Goal: Use online tool/utility: Utilize a website feature to perform a specific function

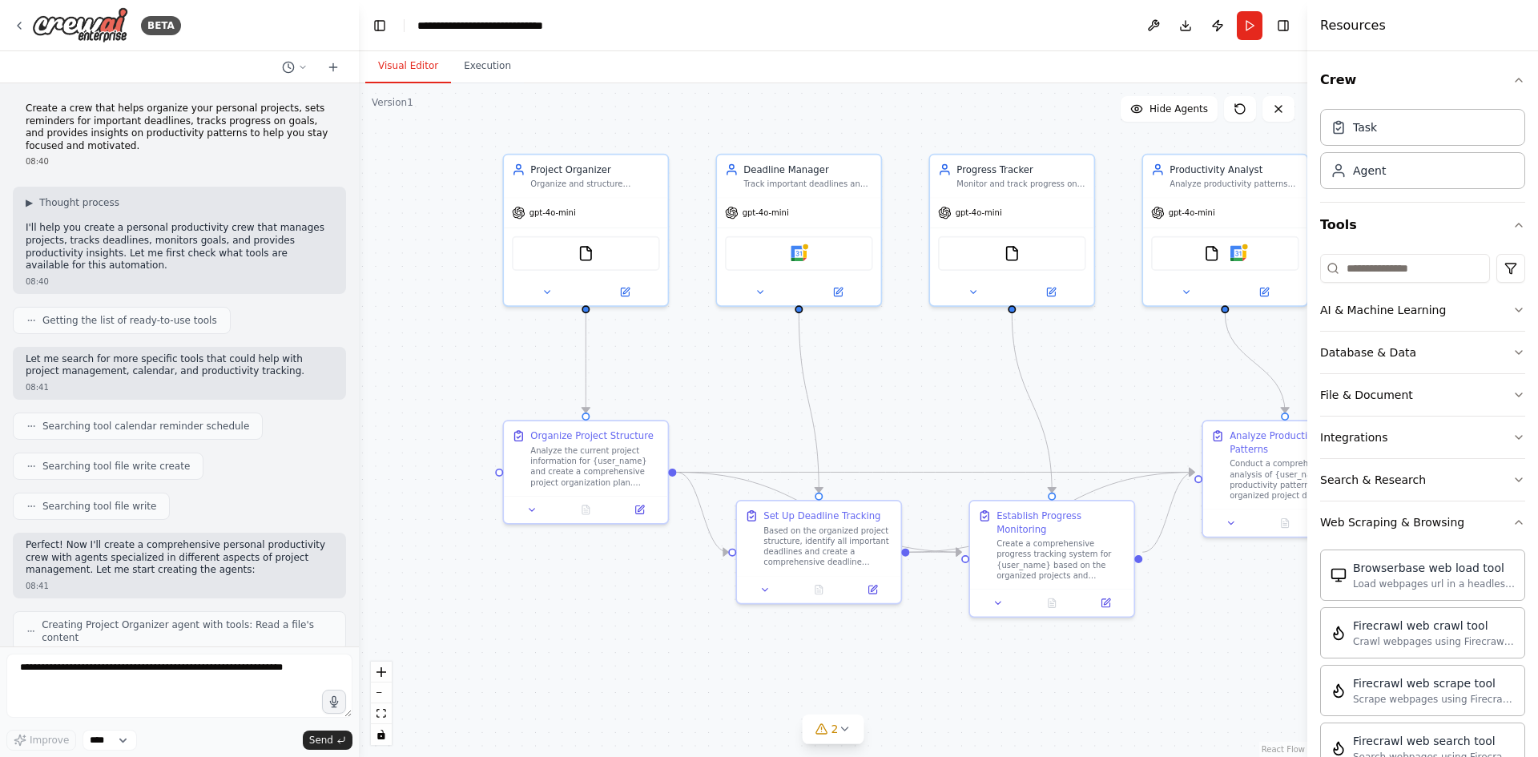
scroll to position [294, 0]
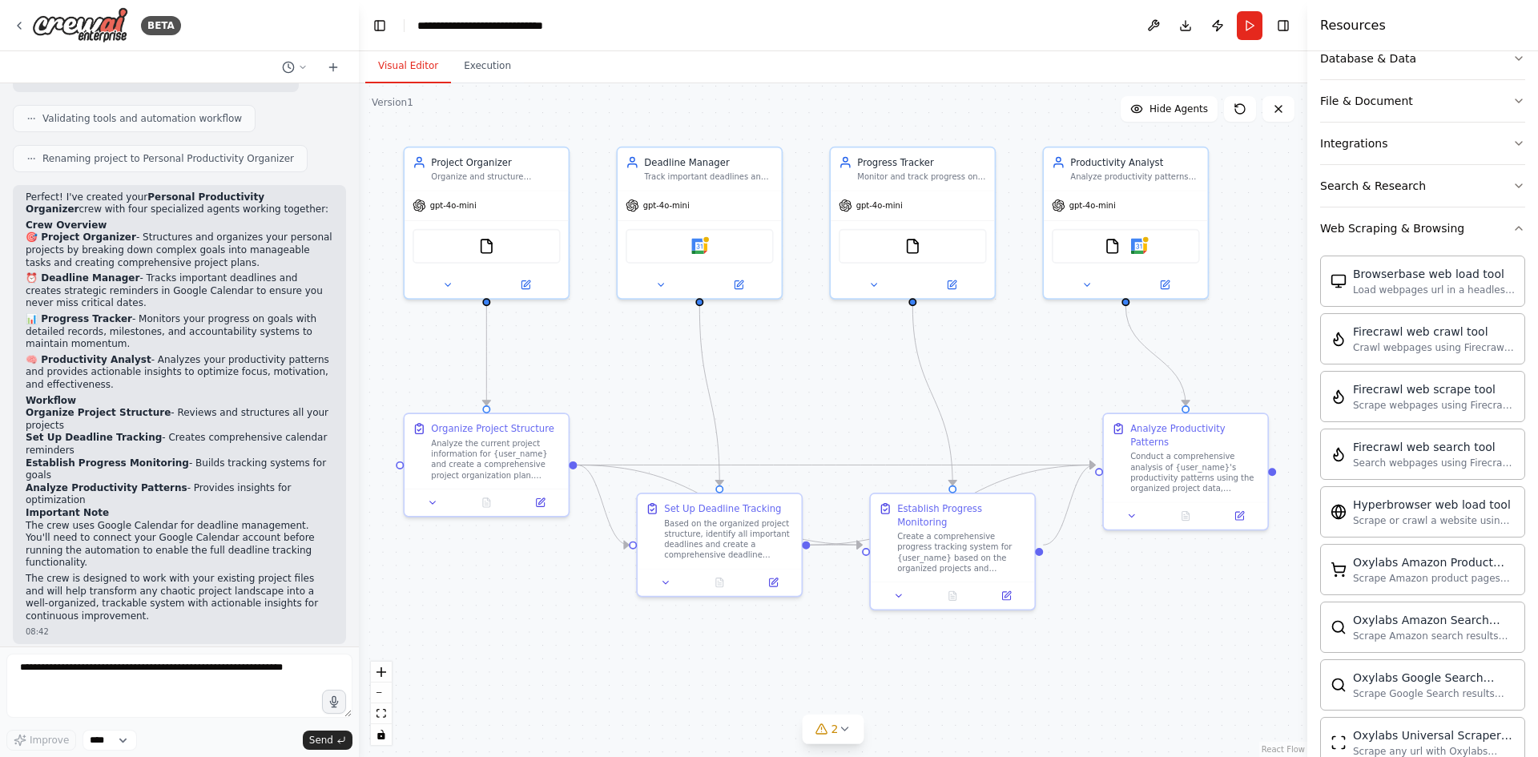
drag, startPoint x: 878, startPoint y: 355, endPoint x: 856, endPoint y: 366, distance: 25.1
click at [856, 366] on div ".deletable-edge-delete-btn { width: 20px; height: 20px; border: 0px solid #ffff…" at bounding box center [833, 419] width 948 height 673
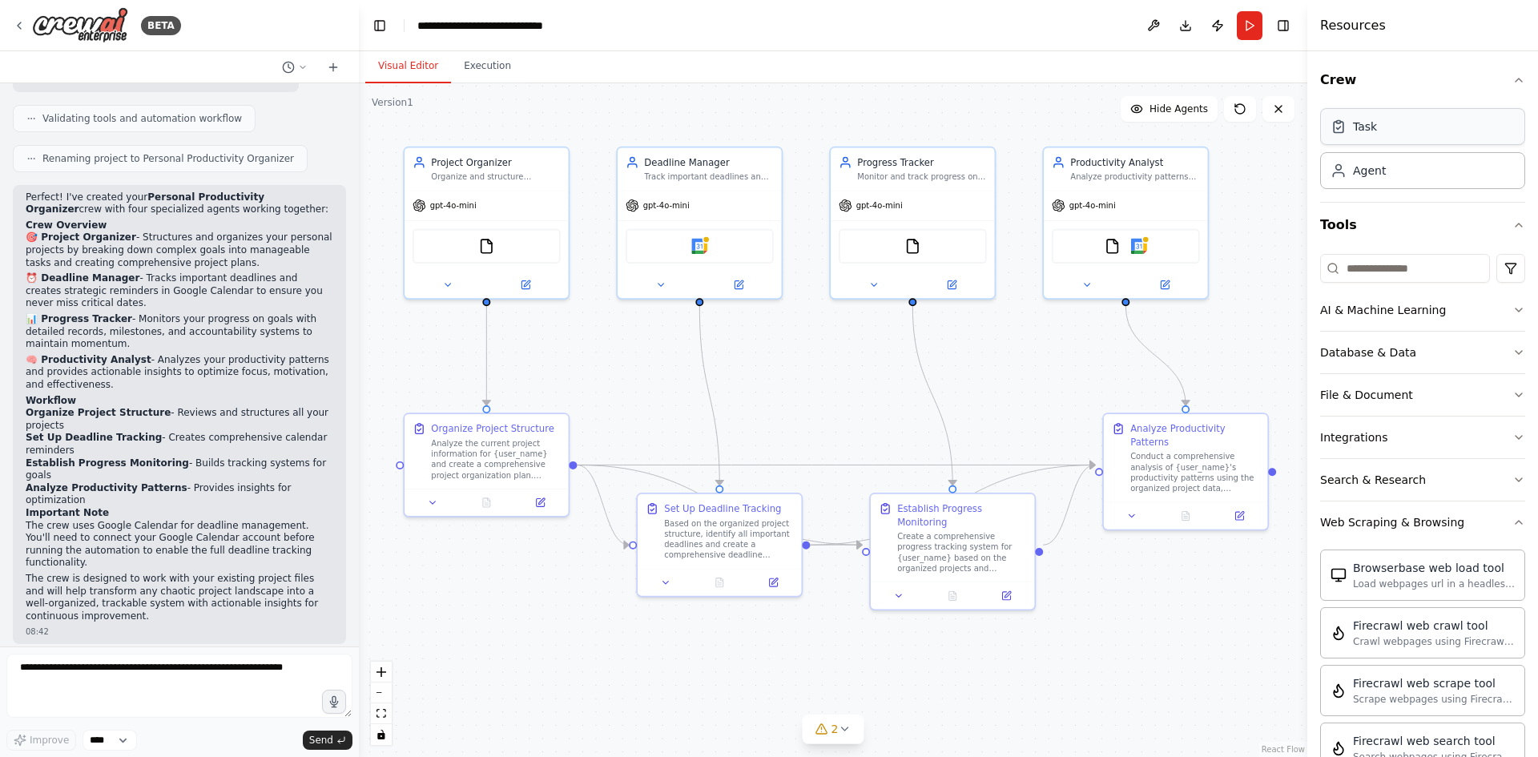
click at [1397, 137] on div "Task" at bounding box center [1422, 126] width 205 height 37
click at [1365, 183] on div "Agent" at bounding box center [1422, 169] width 205 height 37
drag, startPoint x: 1259, startPoint y: 330, endPoint x: 1136, endPoint y: 608, distance: 303.7
click at [1101, 633] on div "Drop tools here" at bounding box center [1178, 654] width 163 height 49
click at [1175, 567] on div "Role of the agent" at bounding box center [1188, 572] width 129 height 14
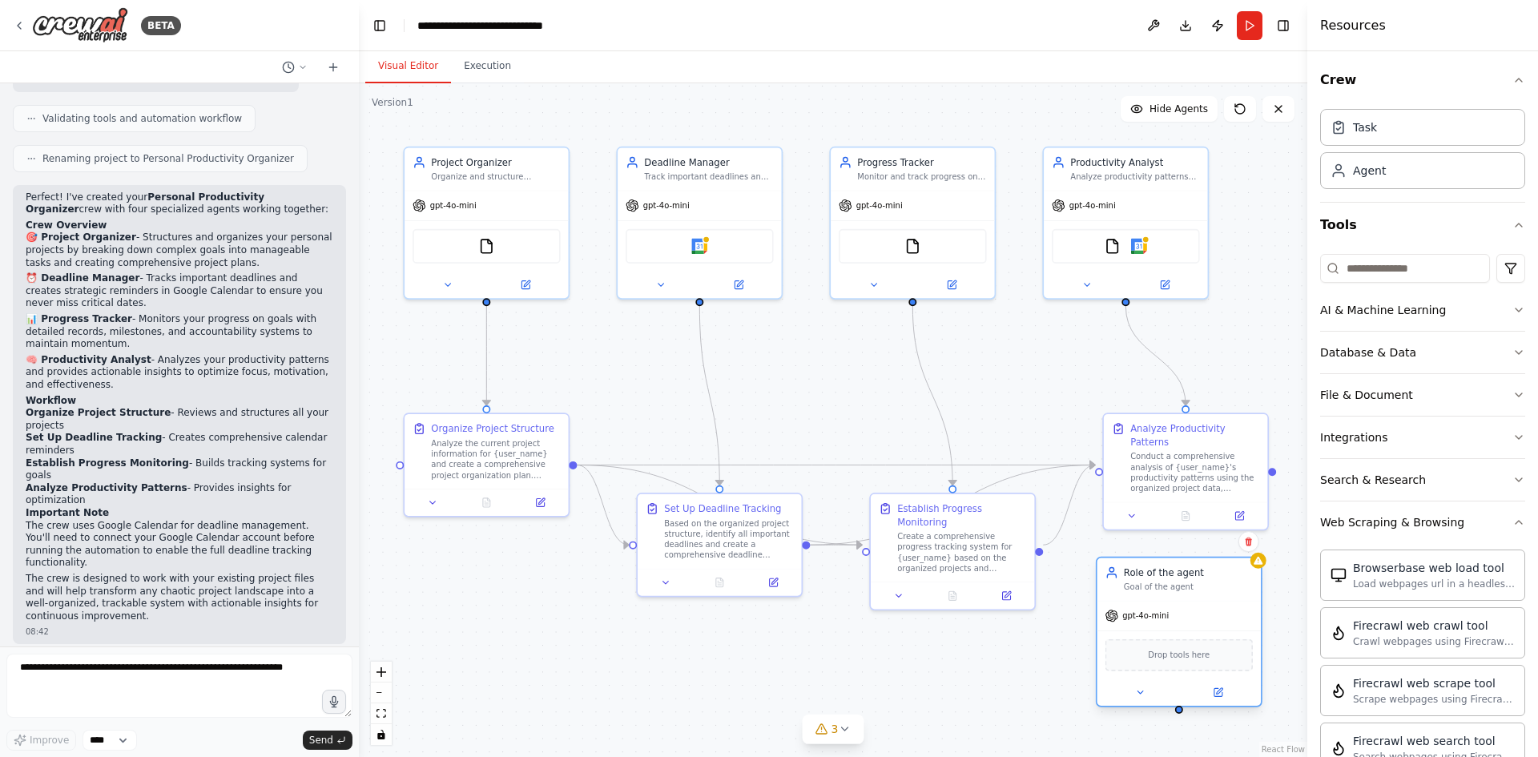
click at [1166, 574] on div "Role of the agent" at bounding box center [1188, 572] width 129 height 14
click at [1217, 689] on icon at bounding box center [1217, 692] width 8 height 8
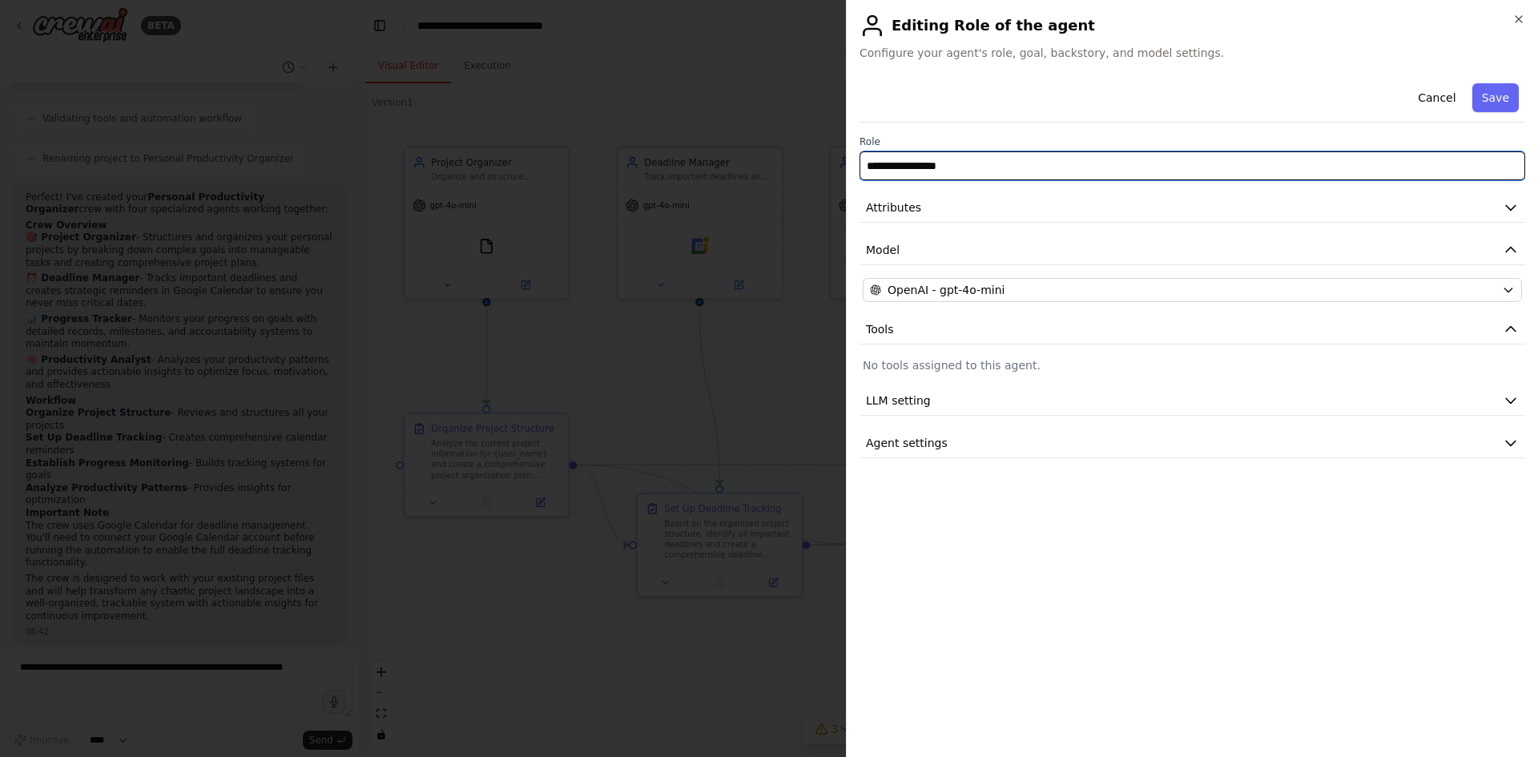
click at [974, 172] on input "**********" at bounding box center [1191, 165] width 665 height 29
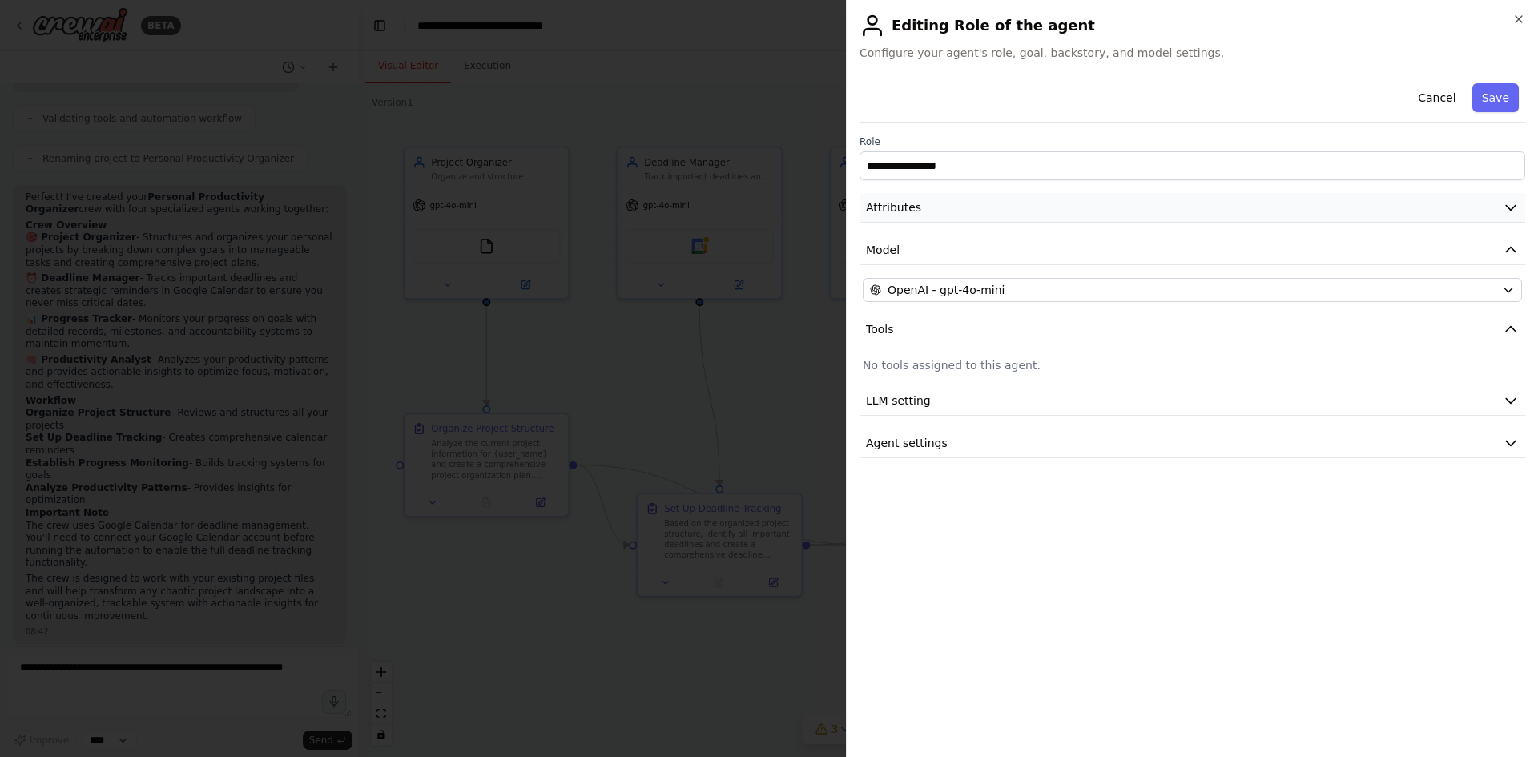
click at [1001, 210] on button "Attributes" at bounding box center [1191, 208] width 665 height 30
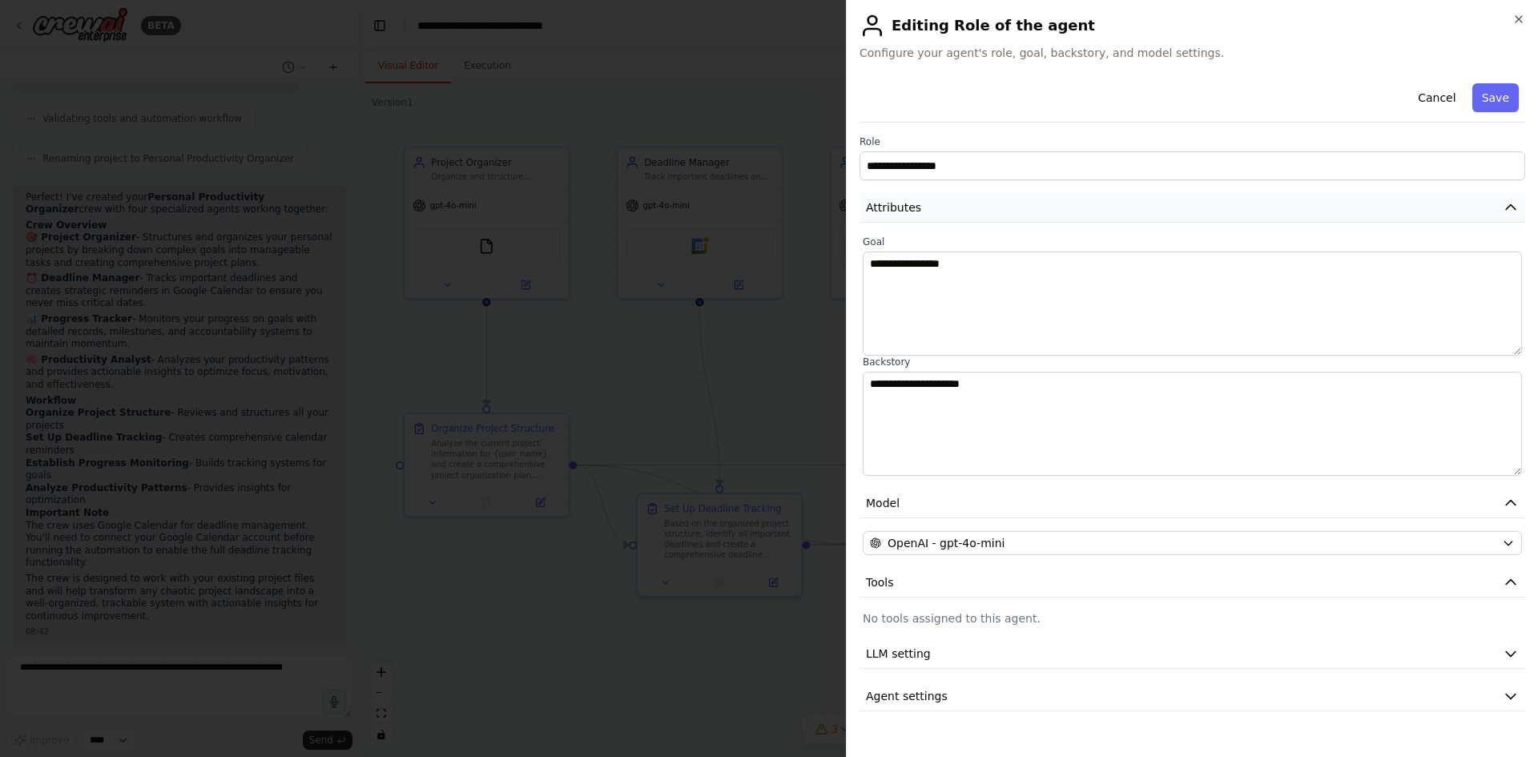
click at [1001, 210] on button "Attributes" at bounding box center [1191, 208] width 665 height 30
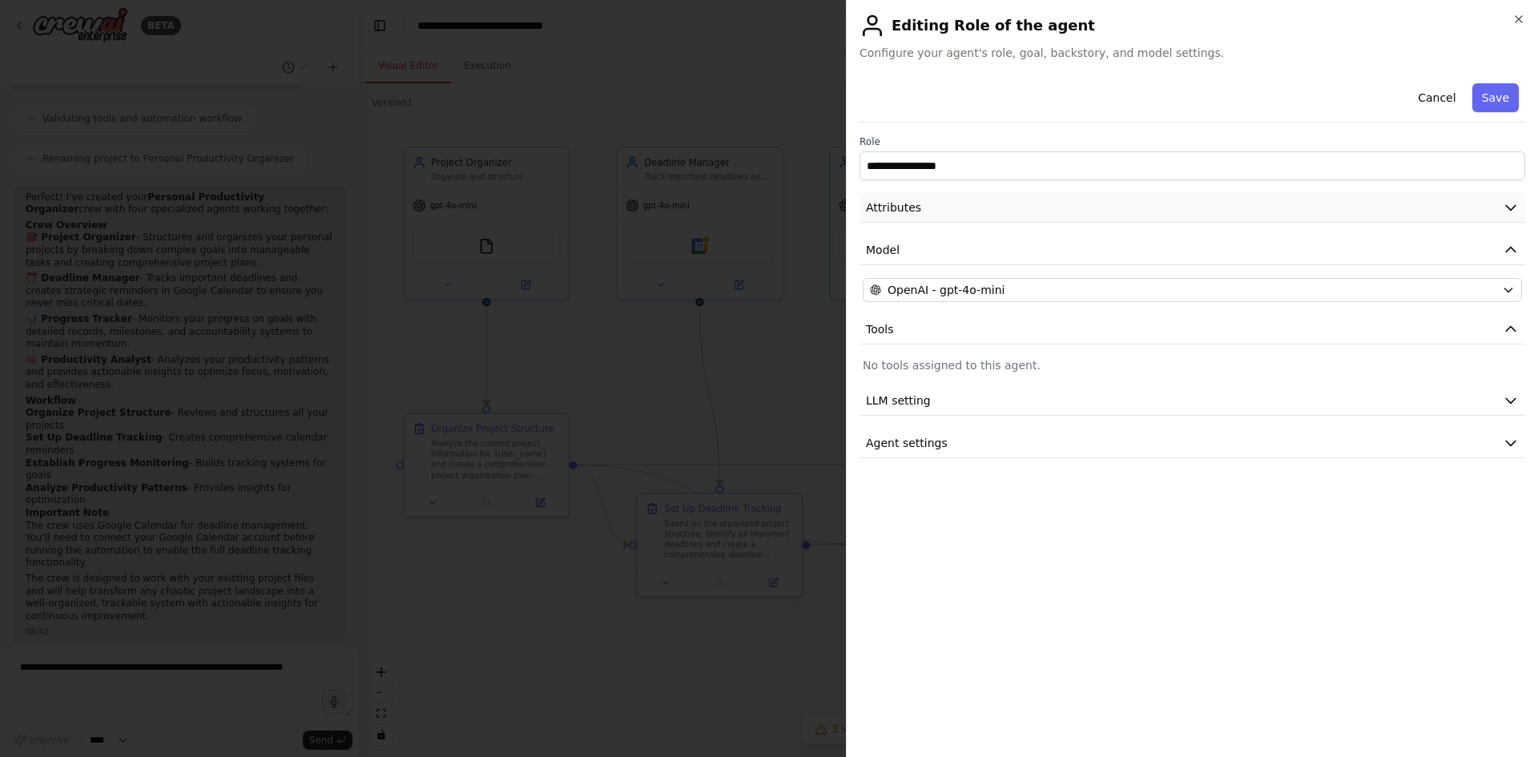
click at [1001, 210] on button "Attributes" at bounding box center [1191, 208] width 665 height 30
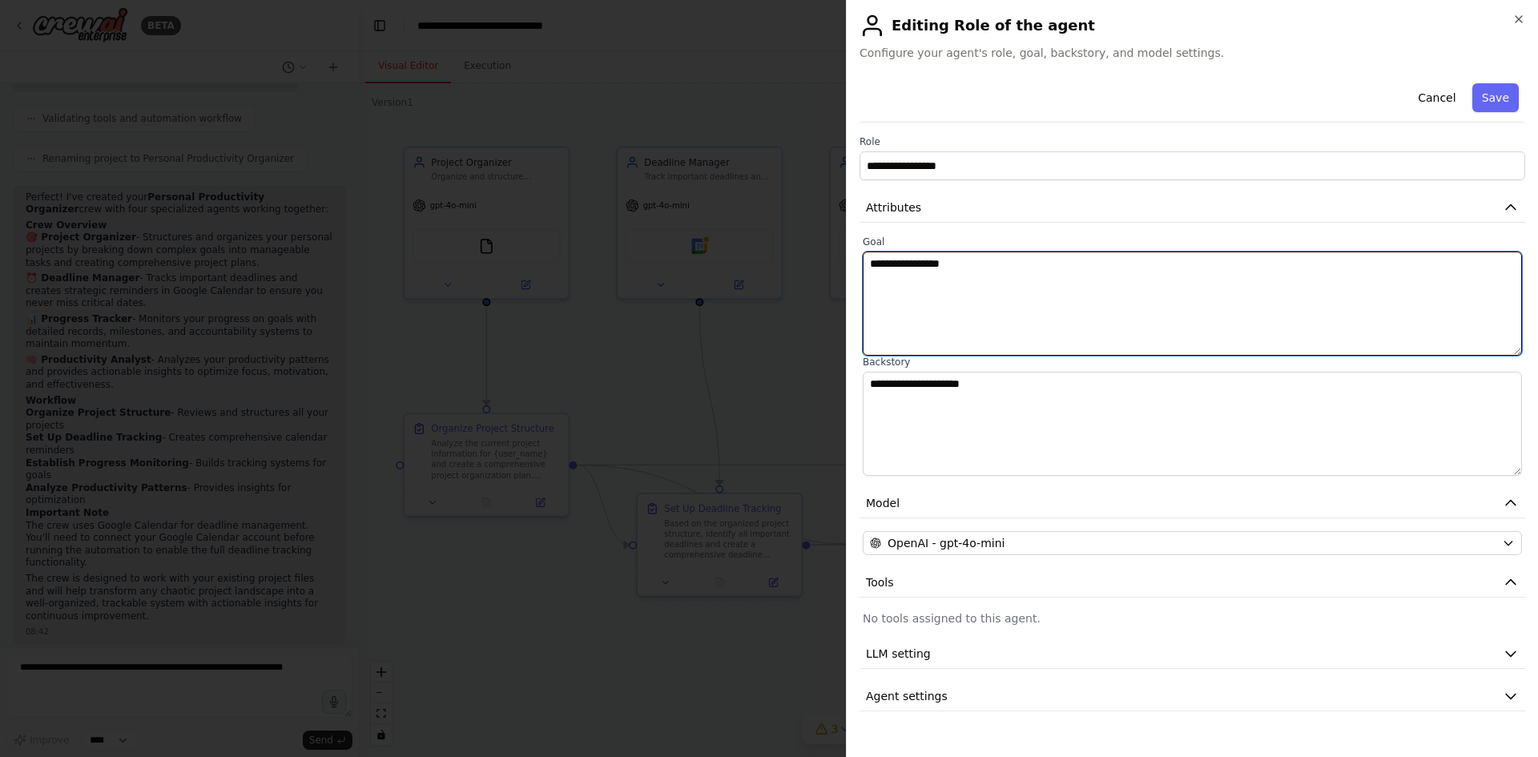
click at [999, 320] on textarea "**********" at bounding box center [1191, 303] width 659 height 104
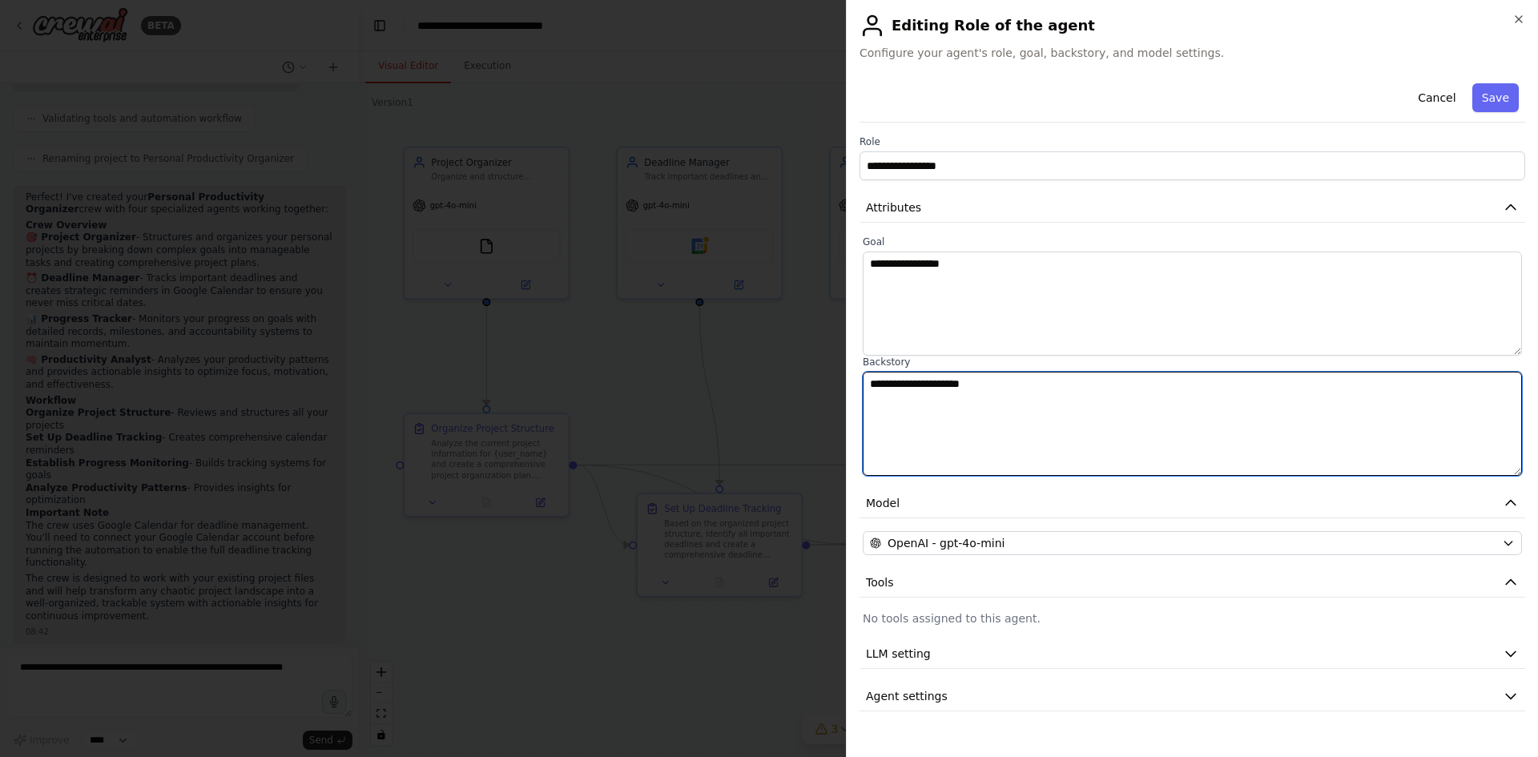
click at [999, 397] on textarea "**********" at bounding box center [1191, 424] width 659 height 104
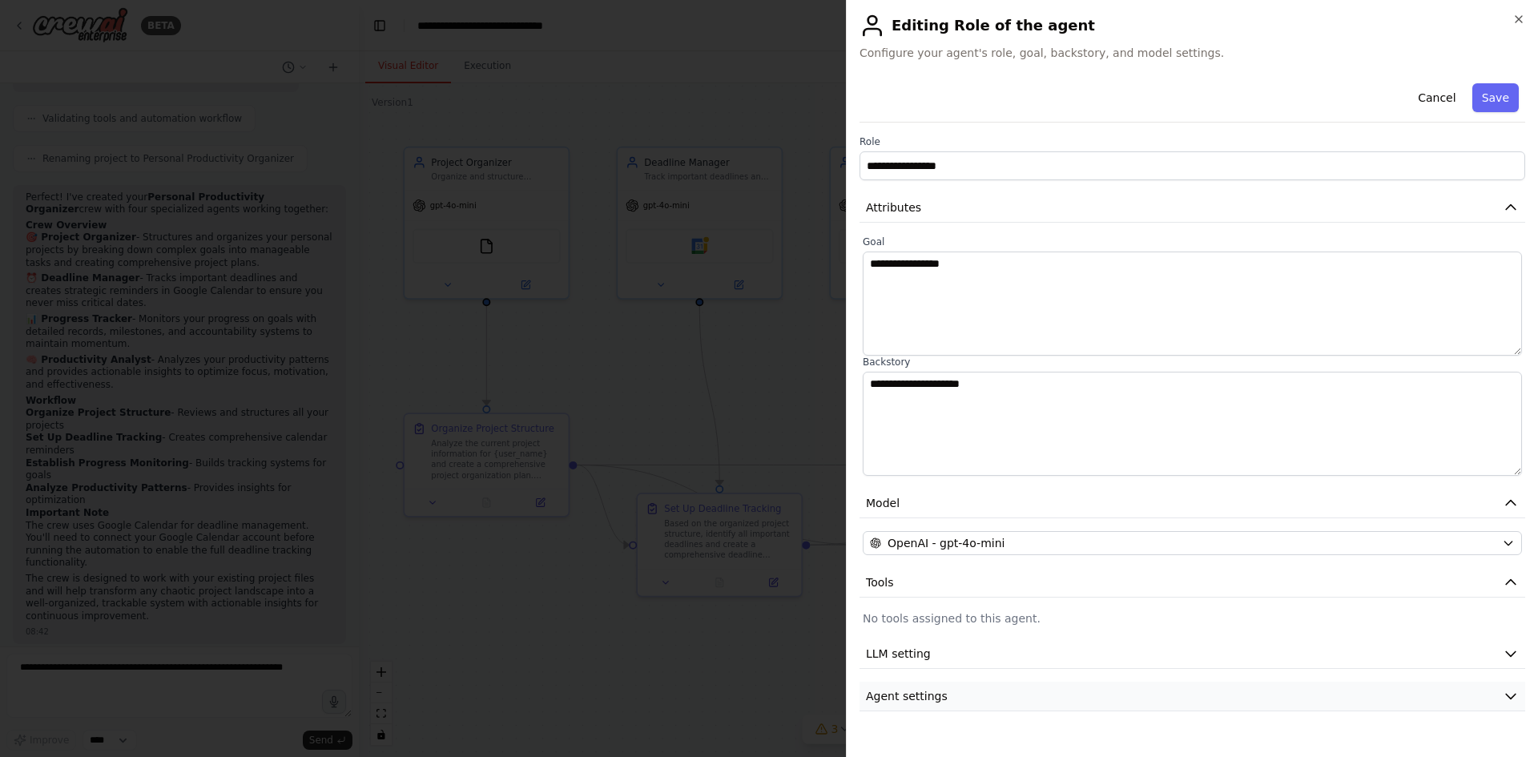
click at [1020, 700] on button "Agent settings" at bounding box center [1191, 696] width 665 height 30
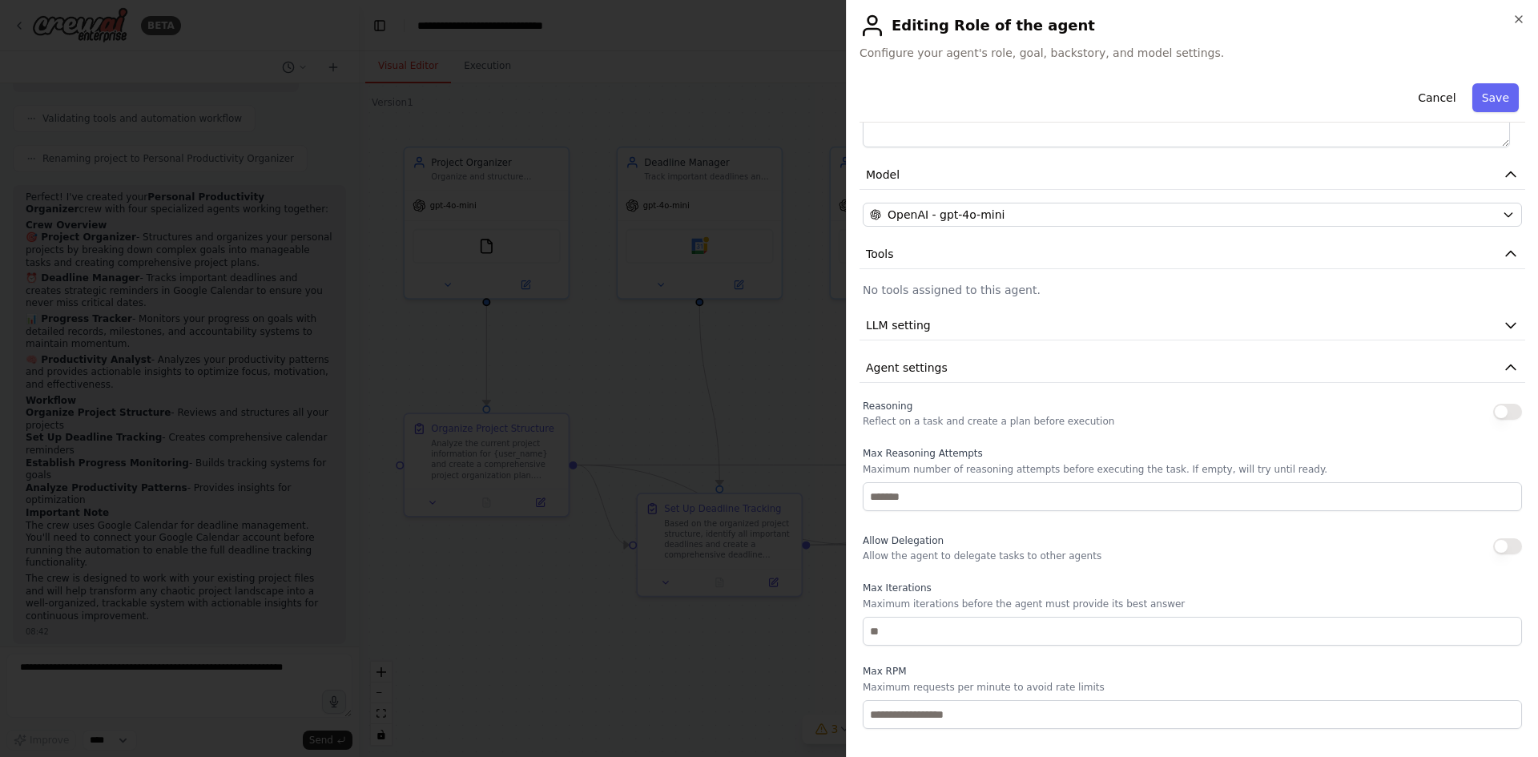
scroll to position [396, 0]
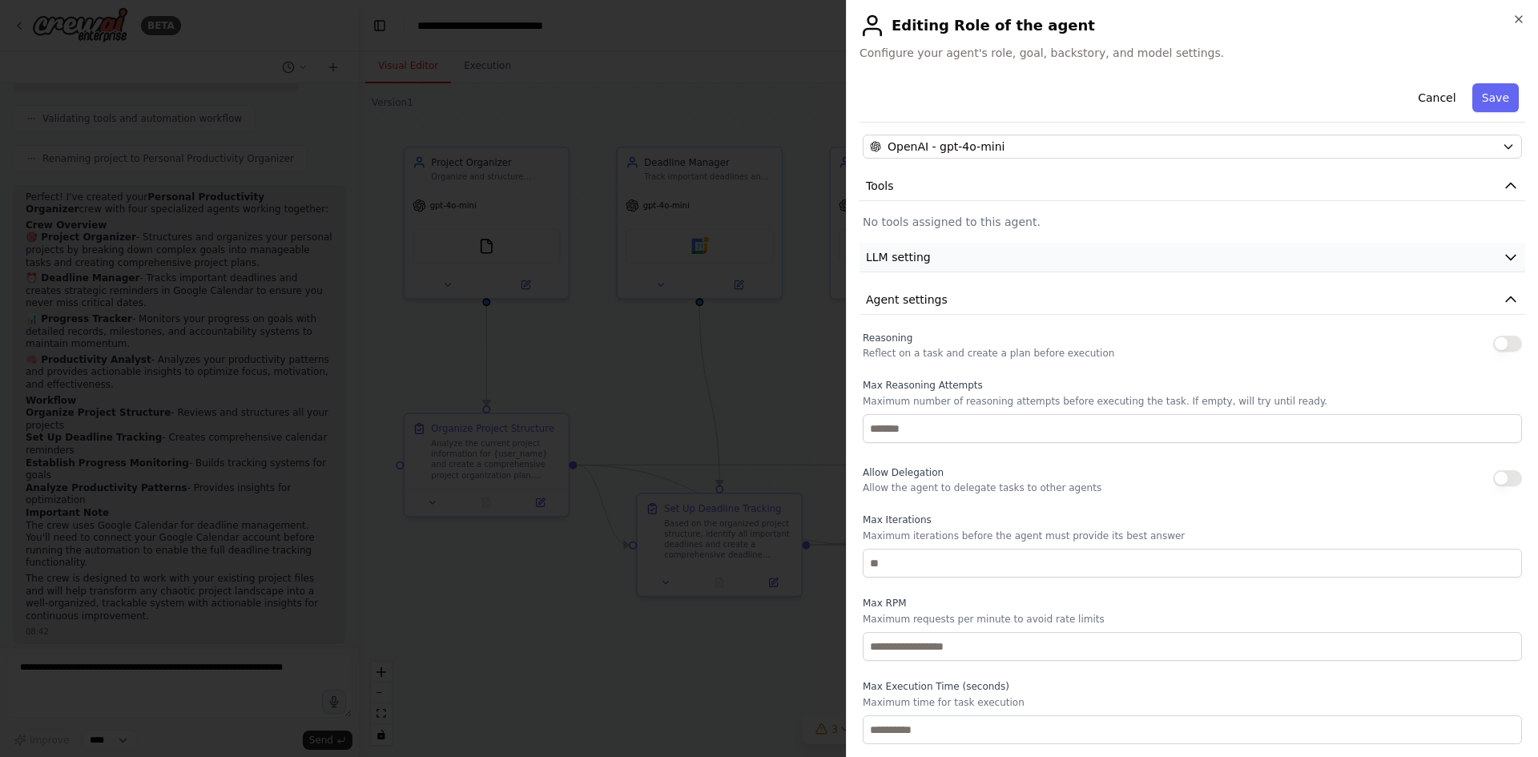
click at [952, 253] on button "LLM setting" at bounding box center [1191, 258] width 665 height 30
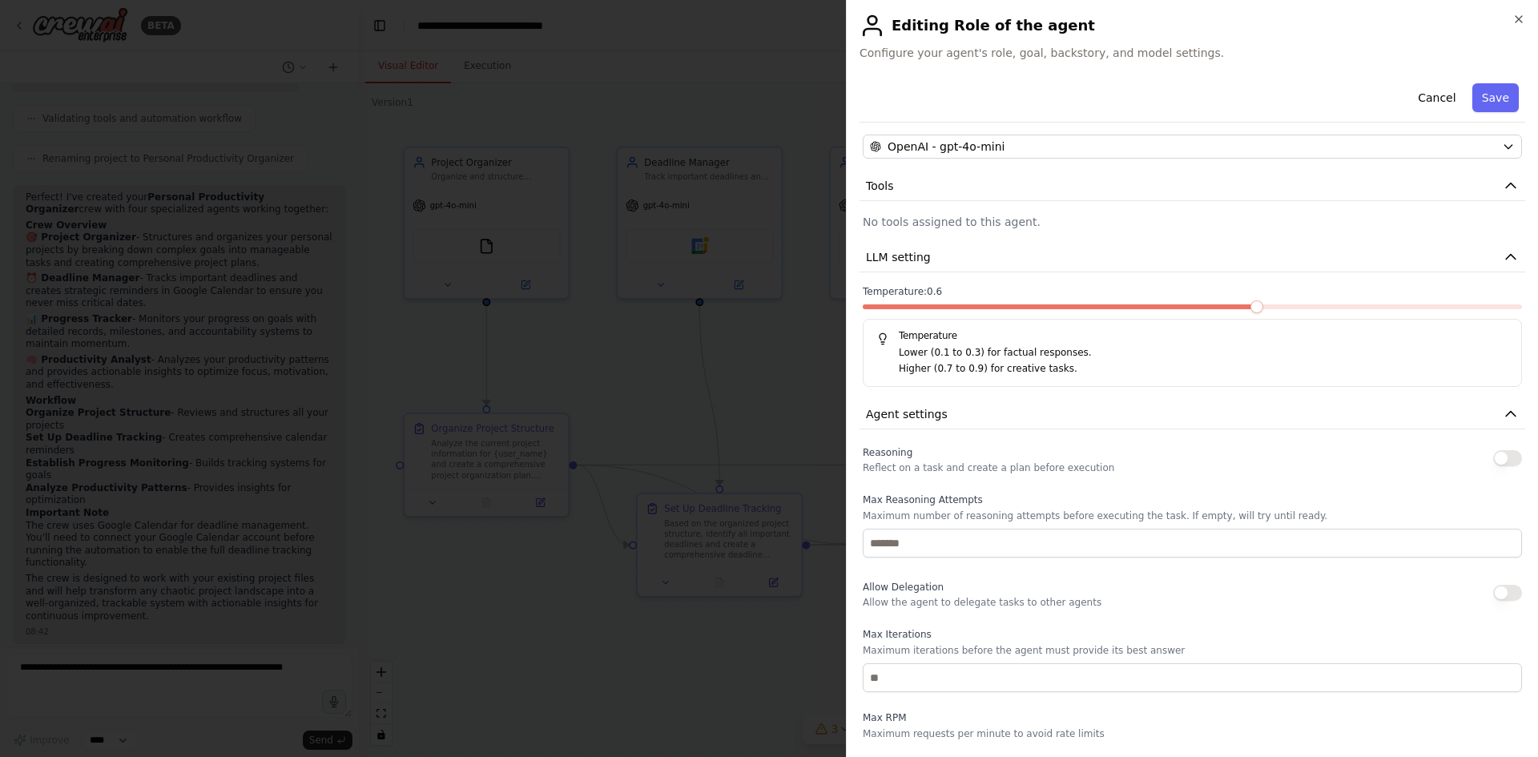
click at [1263, 313] on span at bounding box center [1256, 306] width 13 height 13
click at [1435, 94] on button "Cancel" at bounding box center [1436, 97] width 57 height 29
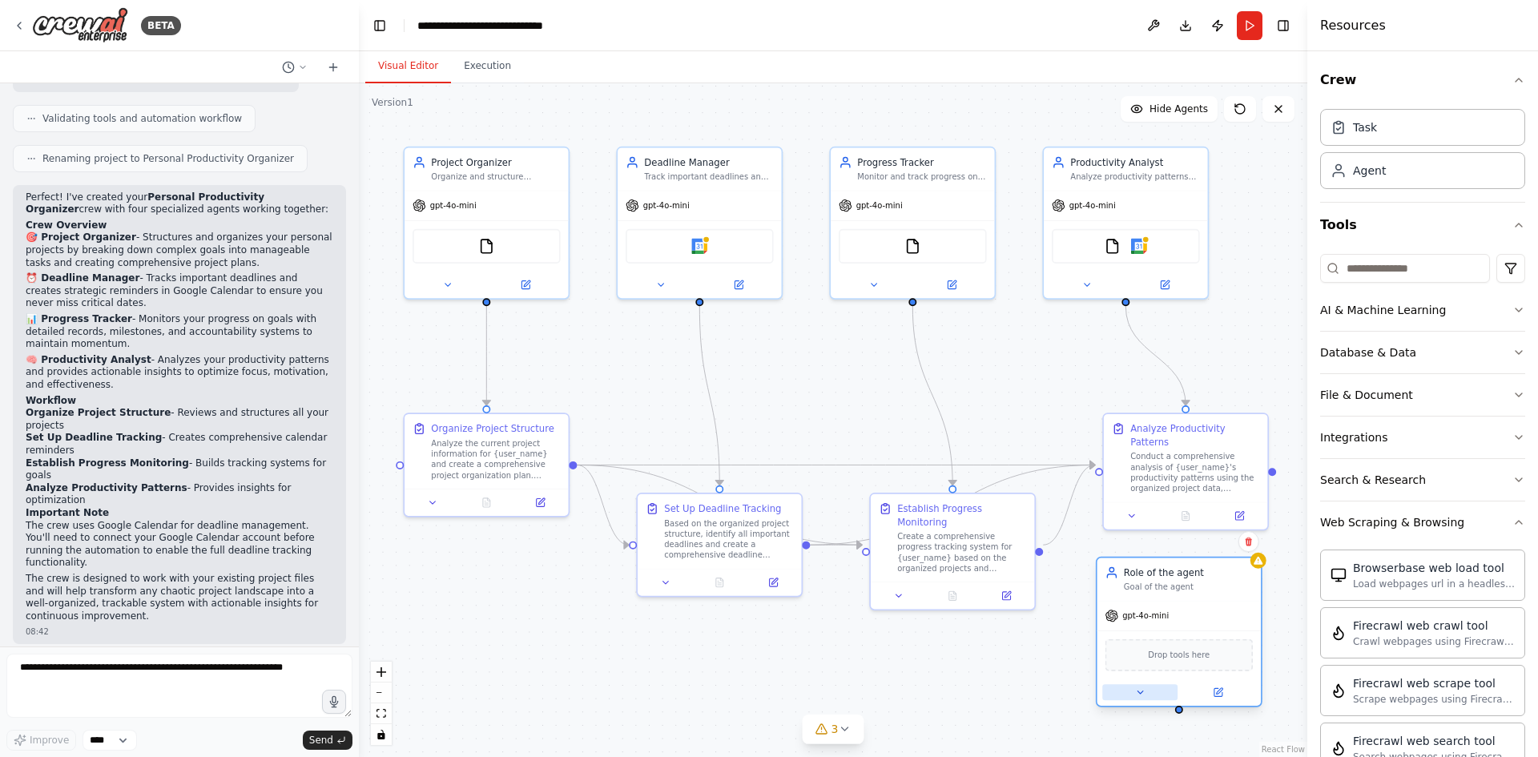
click at [1155, 693] on button at bounding box center [1139, 692] width 75 height 16
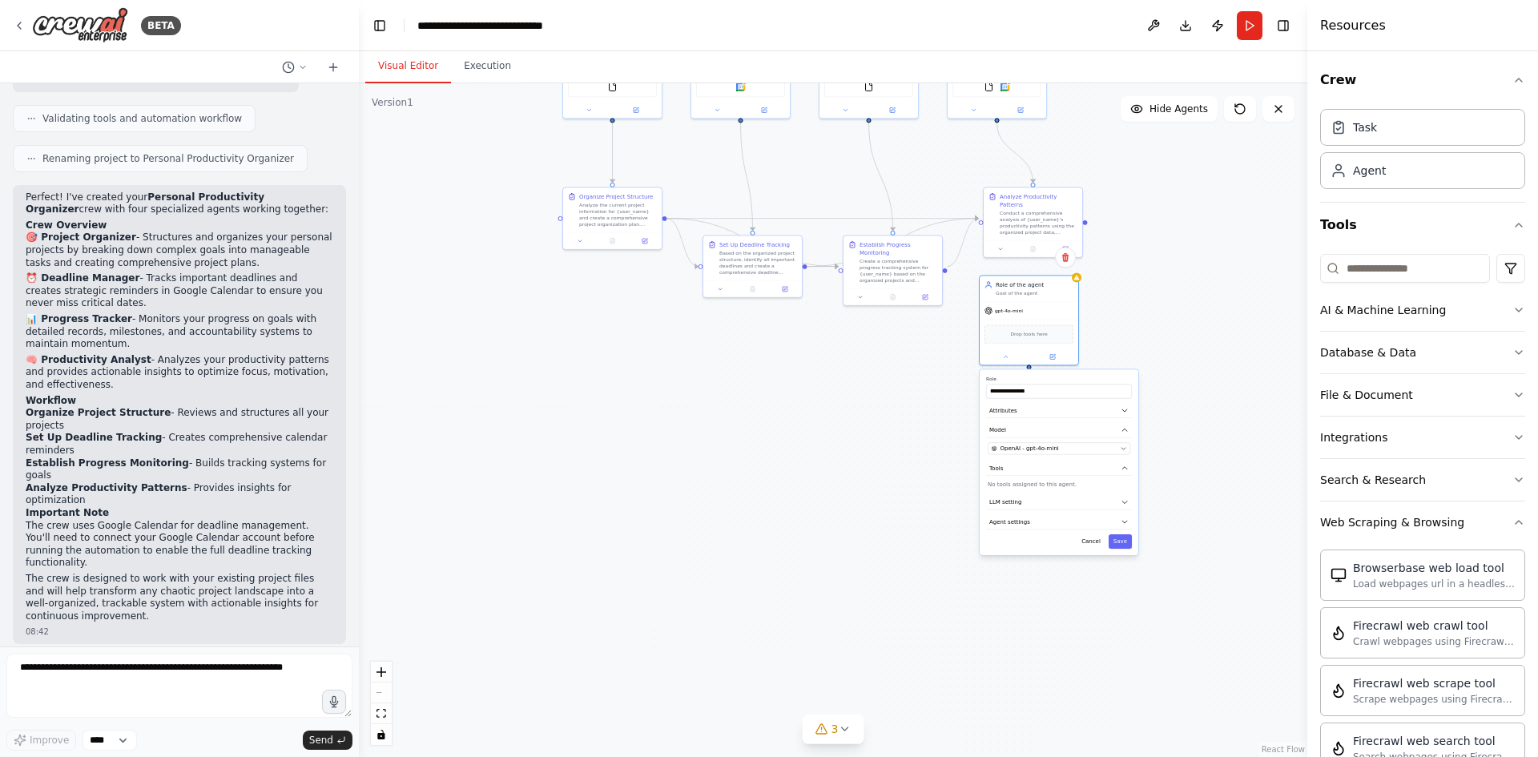
drag, startPoint x: 1095, startPoint y: 693, endPoint x: 955, endPoint y: 357, distance: 364.4
click at [955, 357] on div ".deletable-edge-delete-btn { width: 20px; height: 20px; border: 0px solid #ffff…" at bounding box center [833, 419] width 948 height 673
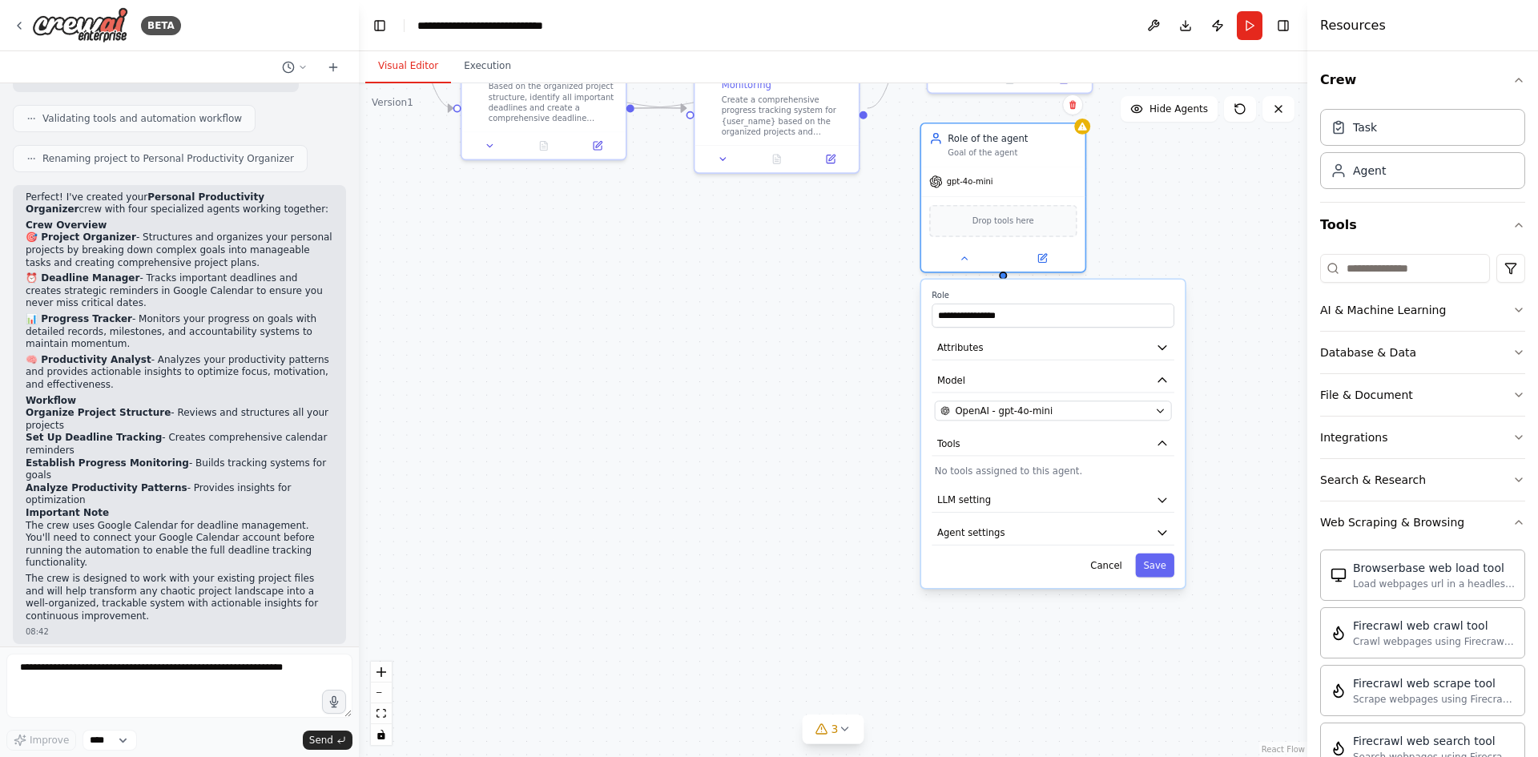
click at [894, 250] on div ".deletable-edge-delete-btn { width: 20px; height: 20px; border: 0px solid #ffff…" at bounding box center [833, 419] width 948 height 673
click at [1066, 252] on button at bounding box center [1041, 255] width 75 height 16
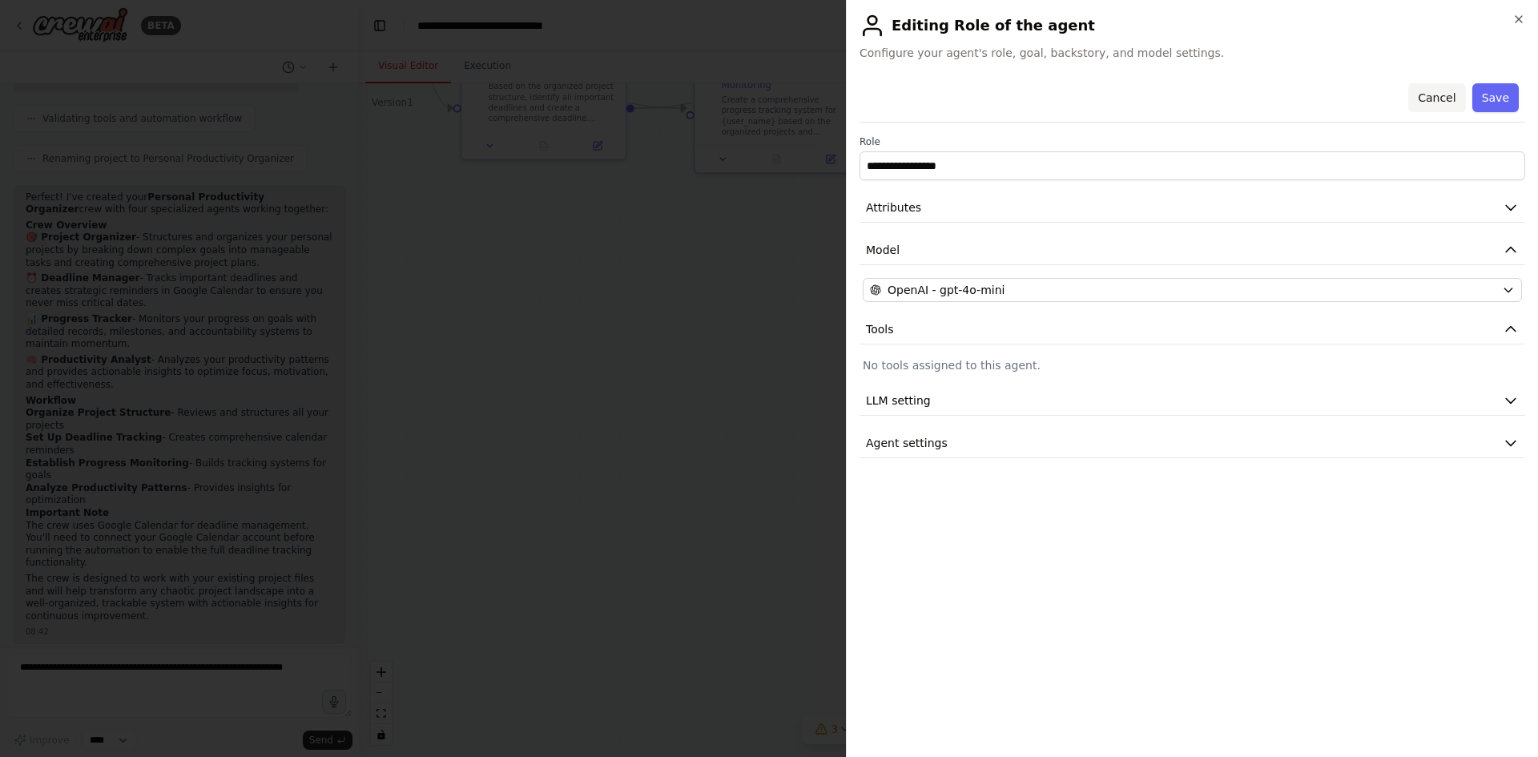
click at [1459, 86] on button "Cancel" at bounding box center [1436, 97] width 57 height 29
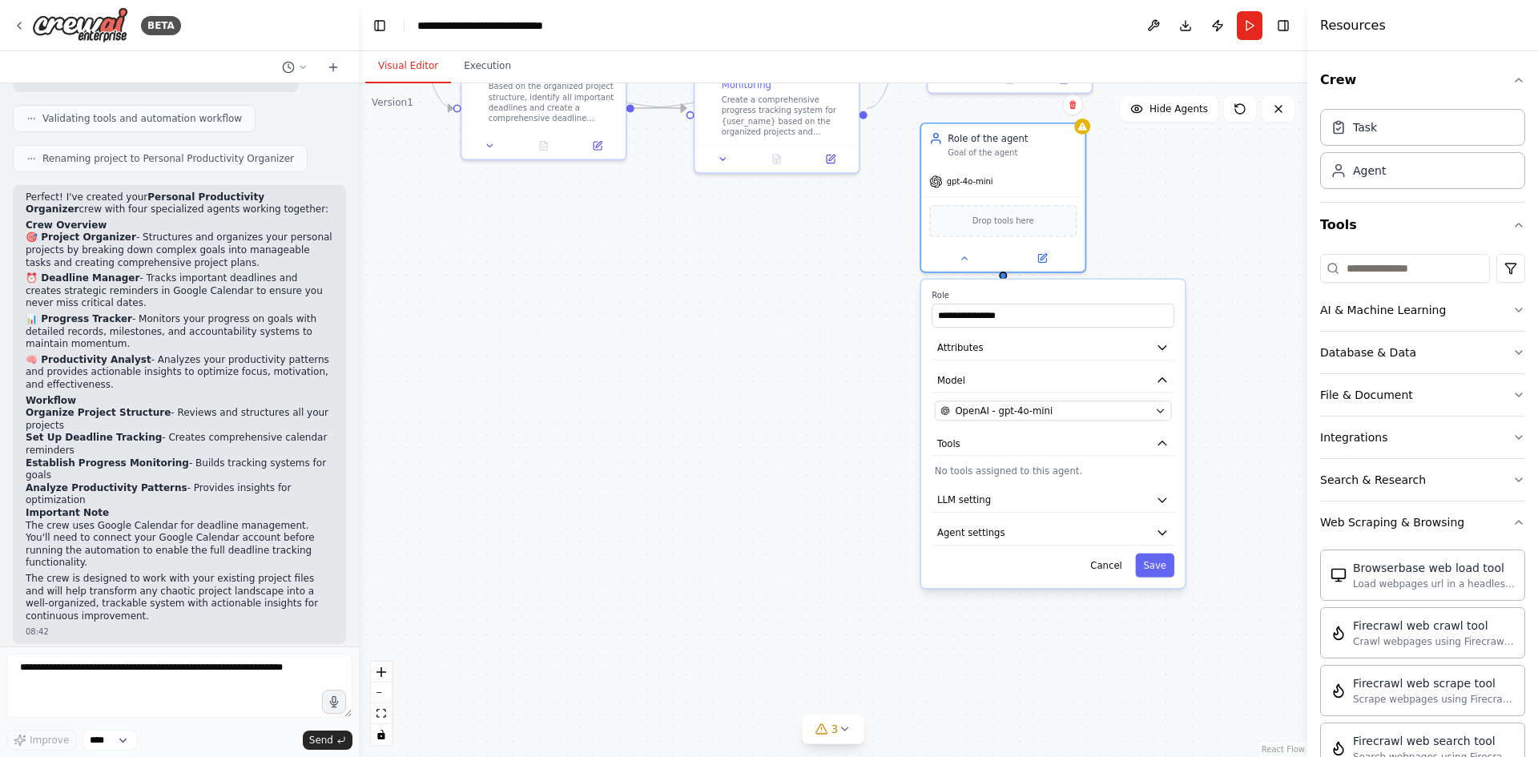
click at [1272, 187] on div ".deletable-edge-delete-btn { width: 20px; height: 20px; border: 0px solid #ffff…" at bounding box center [833, 419] width 948 height 673
click at [1117, 567] on button "Cancel" at bounding box center [1105, 565] width 47 height 24
click at [1065, 159] on div "Role of the agent Goal of the agent" at bounding box center [1002, 142] width 163 height 42
click at [1069, 105] on icon at bounding box center [1072, 105] width 10 height 10
click at [1044, 111] on button "Confirm" at bounding box center [1027, 104] width 57 height 19
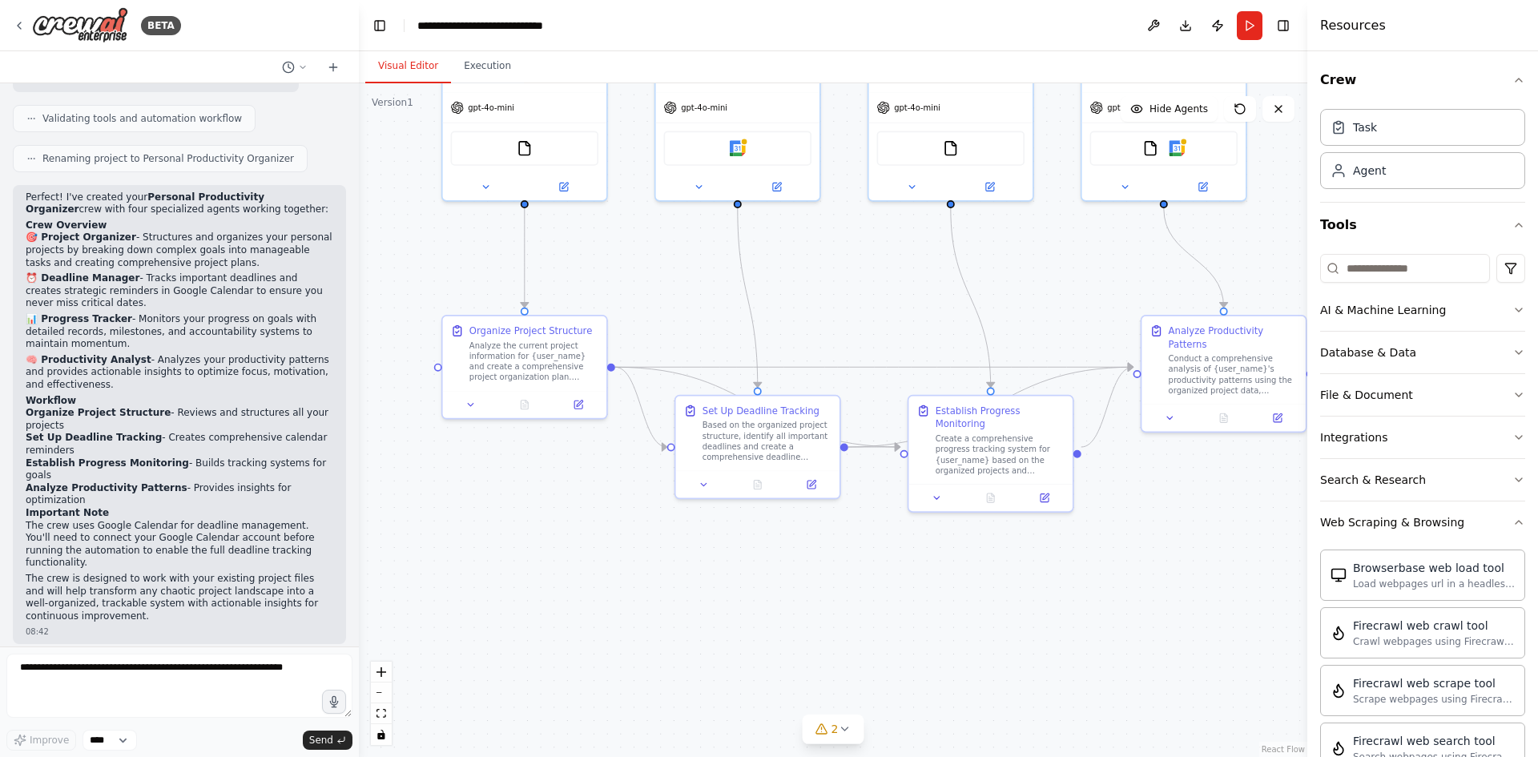
drag, startPoint x: 890, startPoint y: 321, endPoint x: 1104, endPoint y: 660, distance: 400.6
click at [1104, 660] on div ".deletable-edge-delete-btn { width: 20px; height: 20px; border: 0px solid #ffff…" at bounding box center [833, 419] width 948 height 673
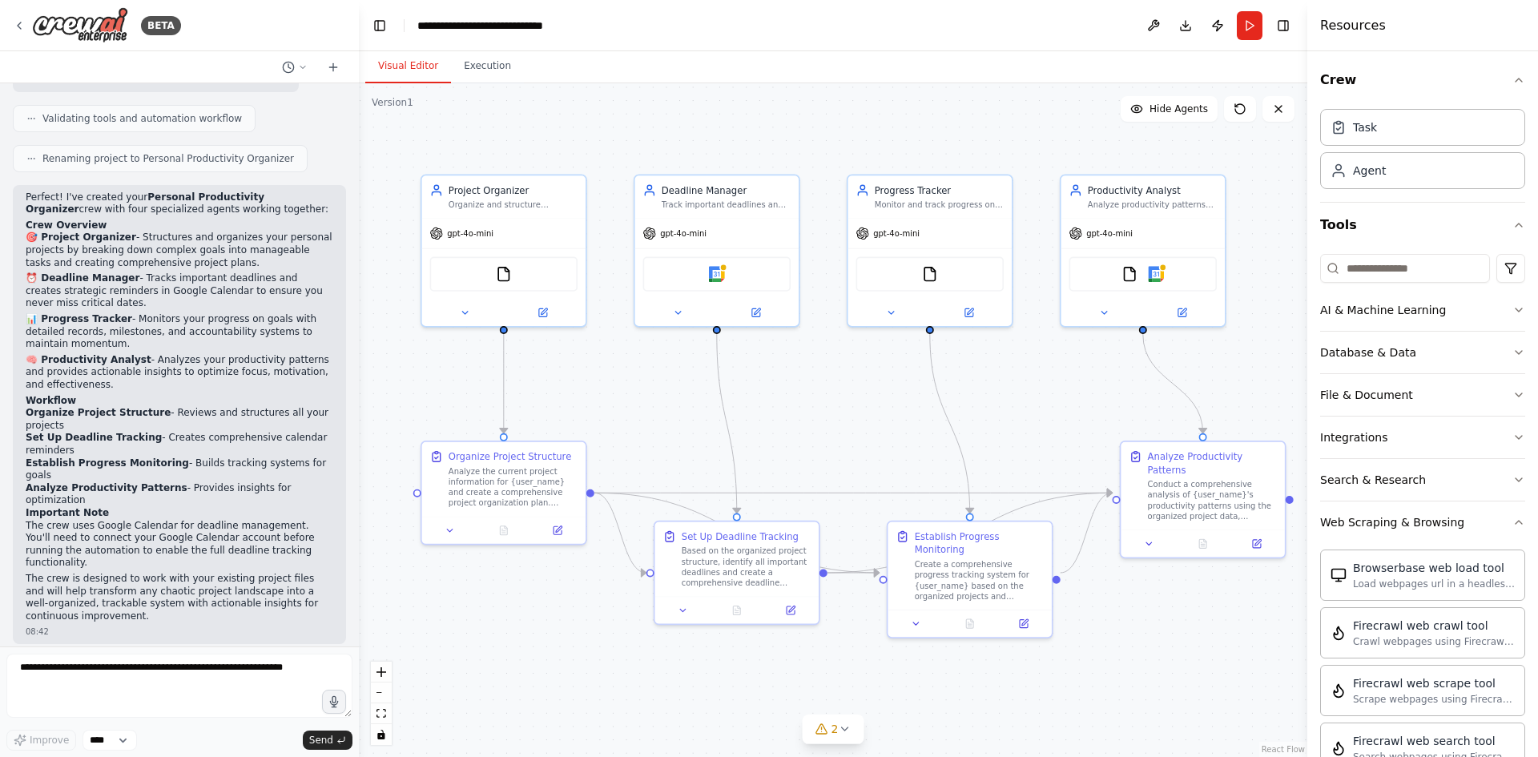
drag, startPoint x: 1044, startPoint y: 279, endPoint x: 1030, endPoint y: 408, distance: 129.7
click at [1030, 408] on div ".deletable-edge-delete-btn { width: 20px; height: 20px; border: 0px solid #ffff…" at bounding box center [833, 419] width 948 height 673
click at [590, 416] on div ".deletable-edge-delete-btn { width: 20px; height: 20px; border: 0px solid #ffff…" at bounding box center [833, 419] width 948 height 673
drag, startPoint x: 590, startPoint y: 416, endPoint x: 578, endPoint y: 407, distance: 15.4
click at [578, 407] on div ".deletable-edge-delete-btn { width: 20px; height: 20px; border: 0px solid #ffff…" at bounding box center [833, 419] width 948 height 673
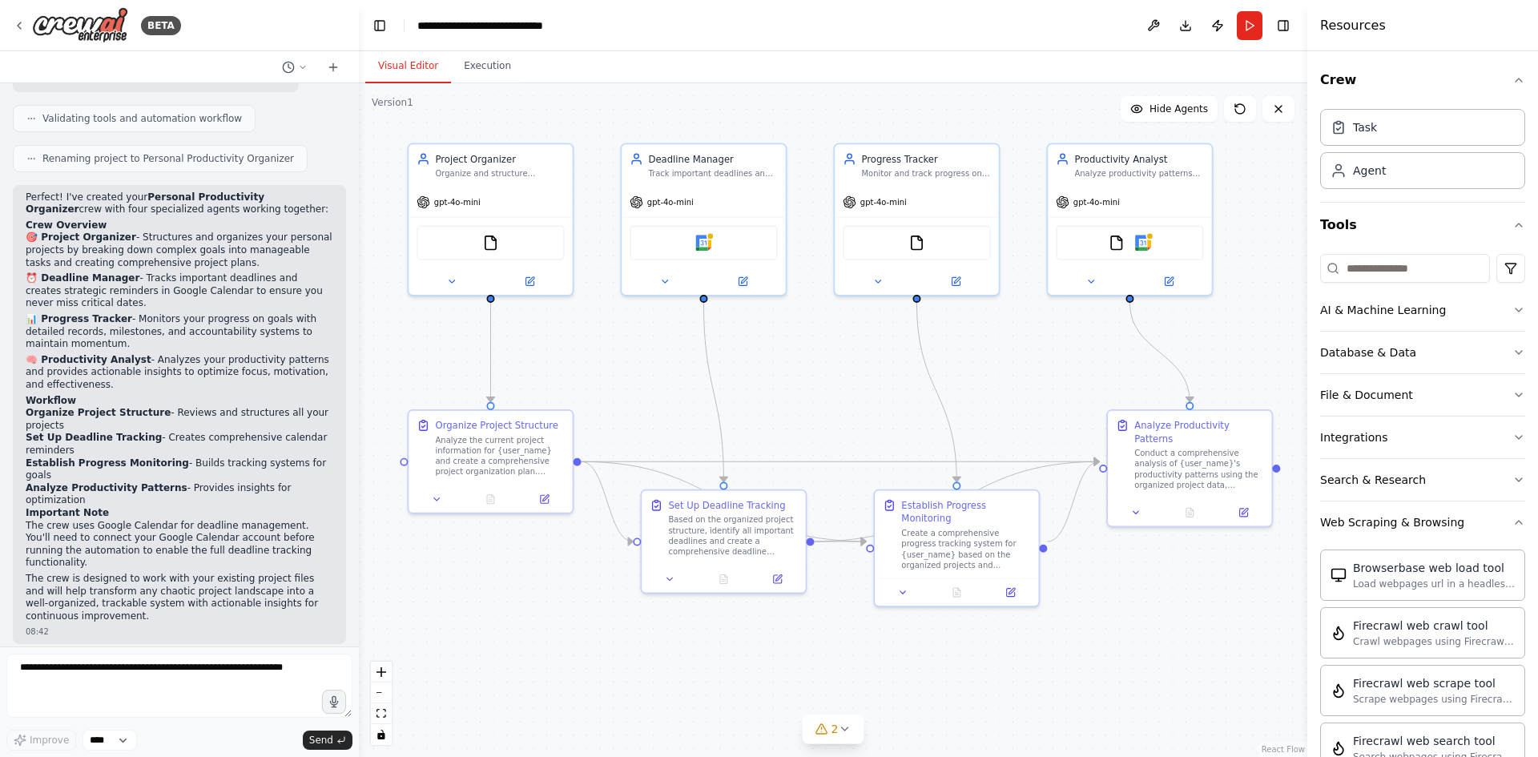
drag, startPoint x: 582, startPoint y: 414, endPoint x: 574, endPoint y: 389, distance: 26.1
click at [574, 389] on div ".deletable-edge-delete-btn { width: 20px; height: 20px; border: 0px solid #ffff…" at bounding box center [833, 419] width 948 height 673
